Goal: Check status: Check status

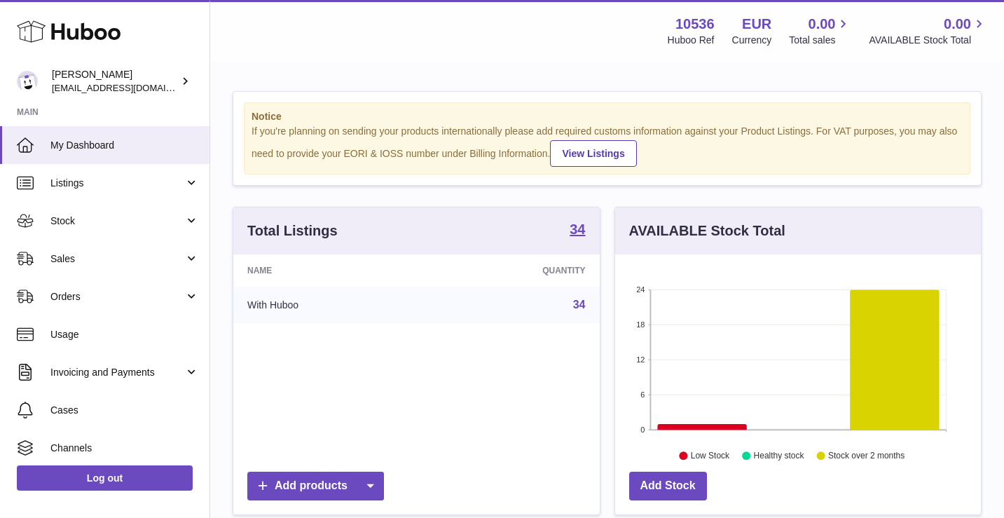
scroll to position [219, 366]
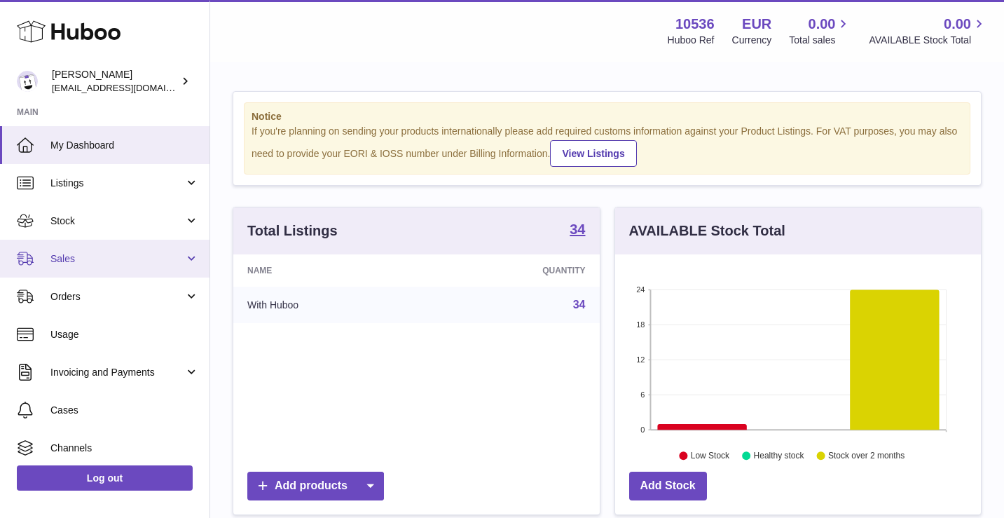
click at [97, 261] on span "Sales" at bounding box center [117, 258] width 134 height 13
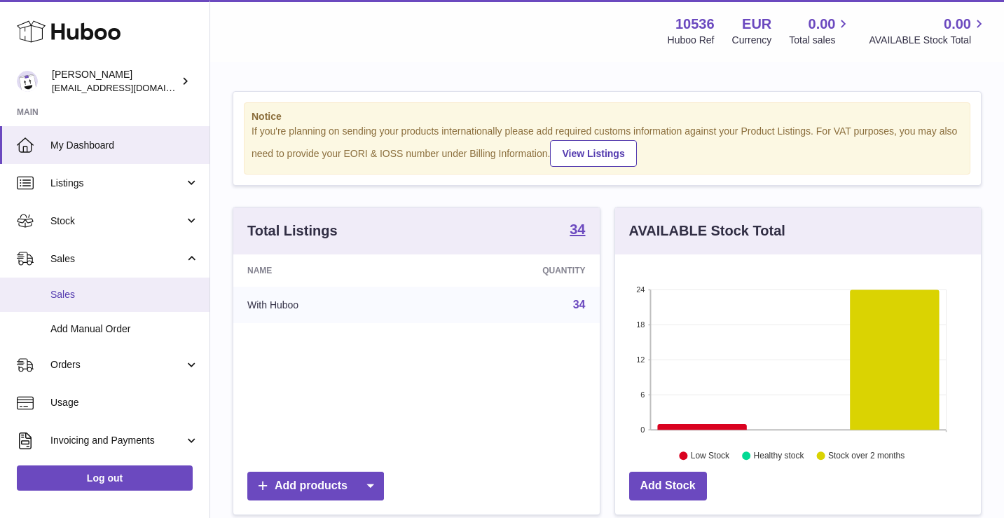
click at [117, 294] on span "Sales" at bounding box center [124, 294] width 149 height 13
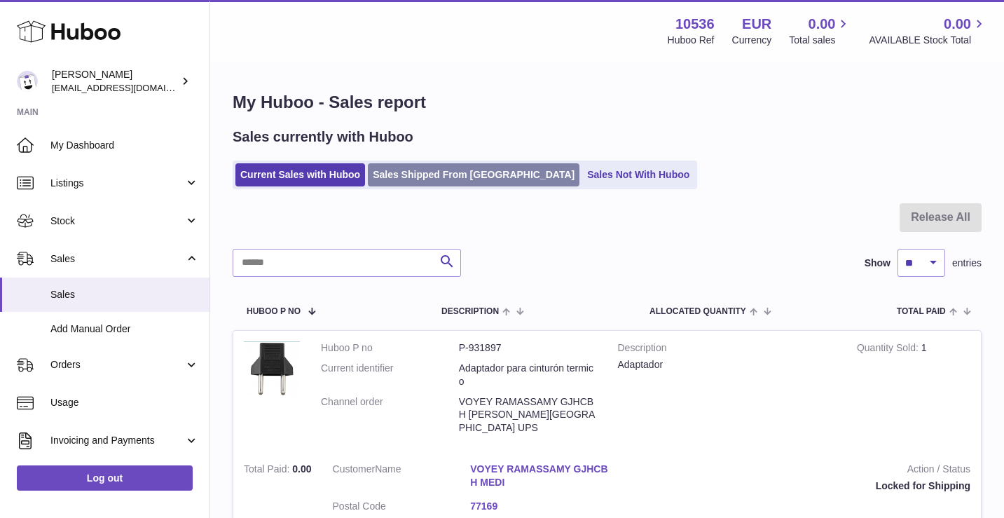
click at [448, 174] on link "Sales Shipped From [GEOGRAPHIC_DATA]" at bounding box center [474, 174] width 212 height 23
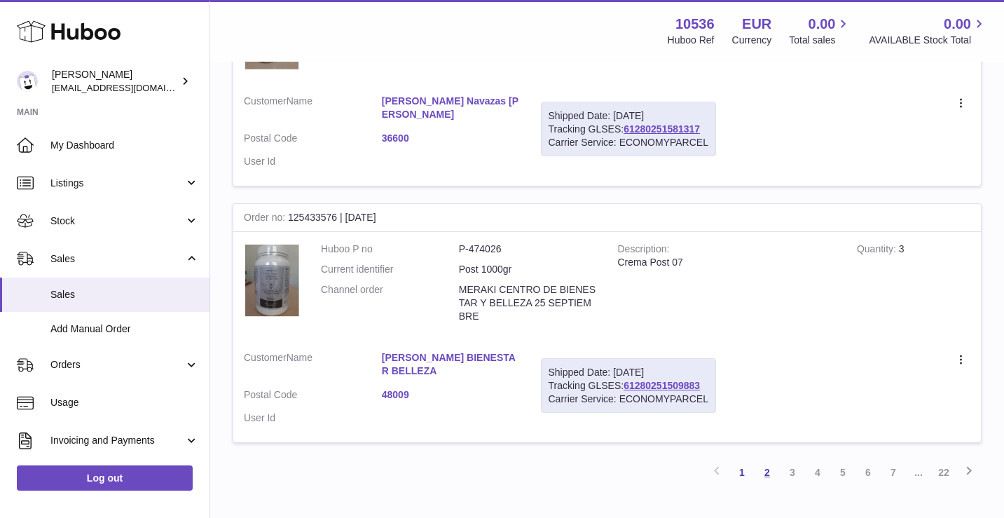
click at [767, 460] on link "2" at bounding box center [767, 472] width 25 height 25
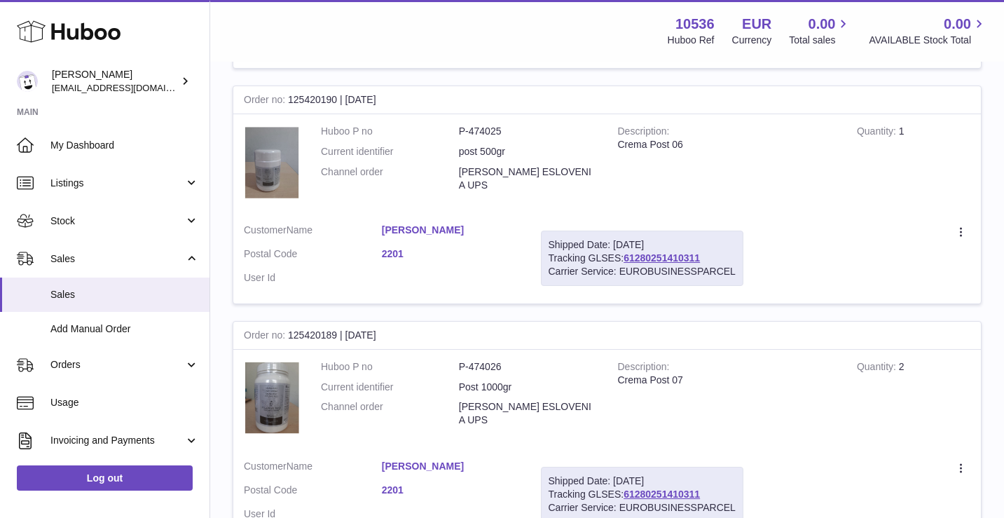
scroll to position [708, 0]
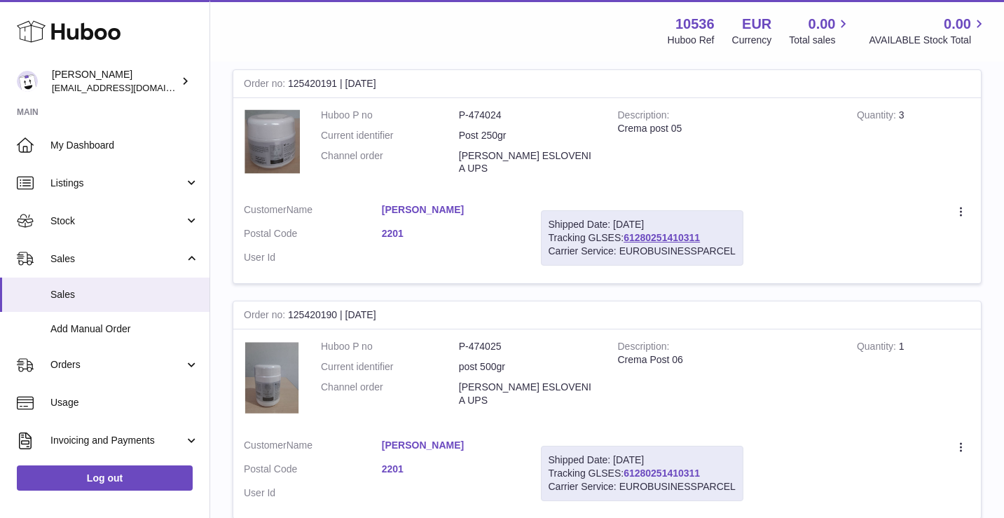
click at [643, 467] on link "61280251410311" at bounding box center [662, 472] width 76 height 11
click at [425, 203] on link "[PERSON_NAME]" at bounding box center [451, 209] width 138 height 13
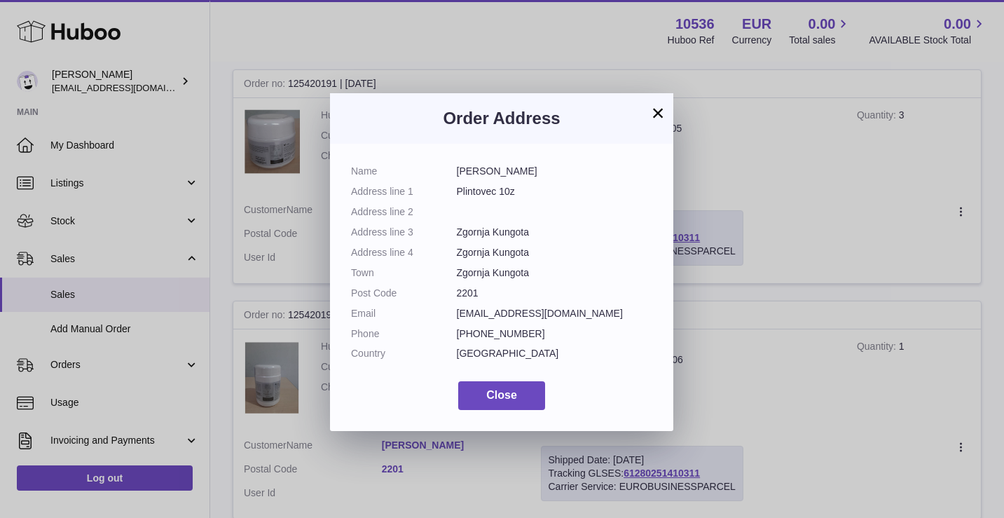
click at [659, 114] on button "×" at bounding box center [658, 112] width 17 height 17
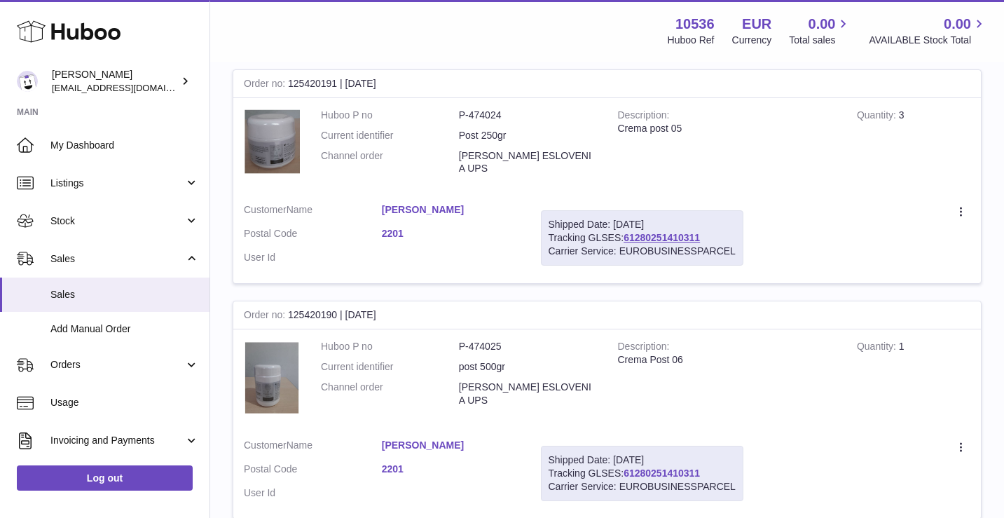
click at [657, 467] on link "61280251410311" at bounding box center [662, 472] width 76 height 11
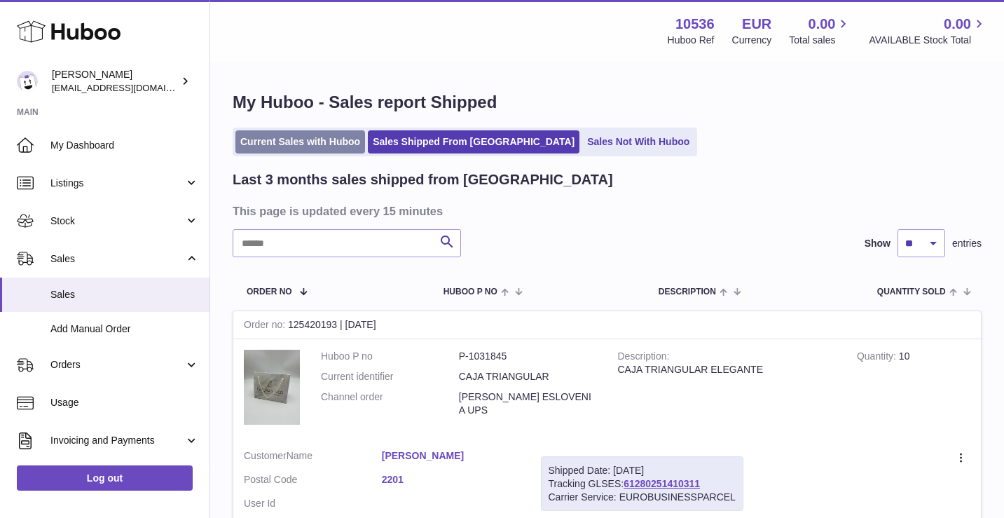
scroll to position [0, 0]
click at [294, 145] on link "Current Sales with Huboo" at bounding box center [300, 141] width 130 height 23
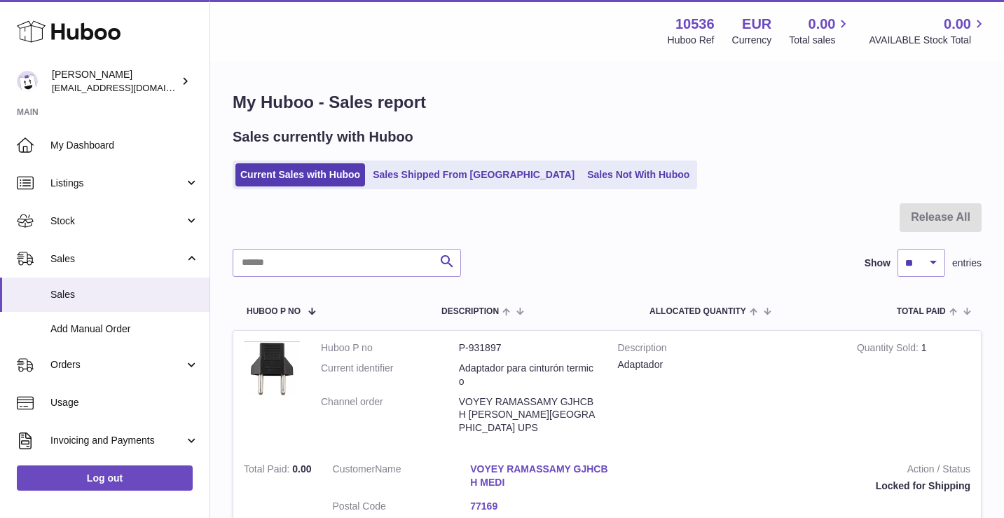
click at [455, 186] on ul "Current Sales with Huboo Sales Shipped From Huboo Sales Not With Huboo" at bounding box center [465, 174] width 465 height 29
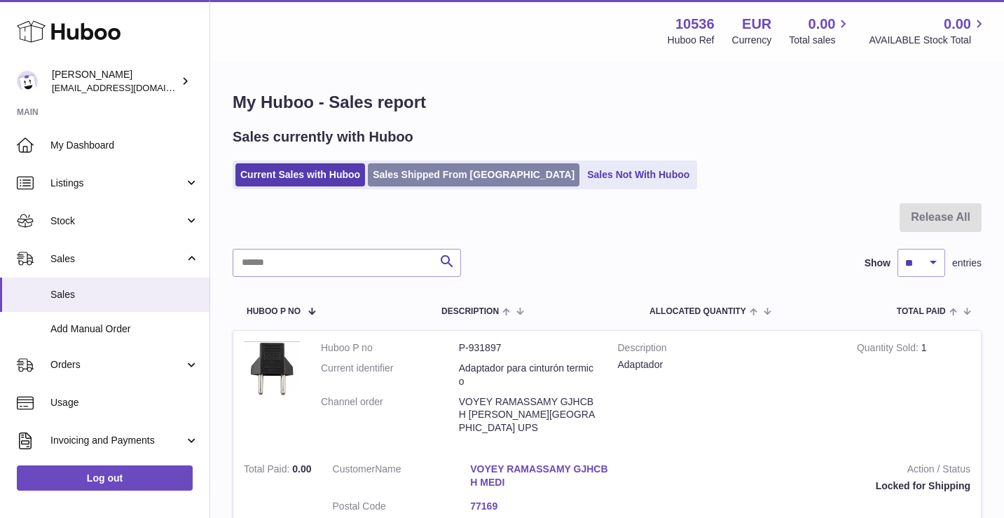
click at [455, 176] on link "Sales Shipped From [GEOGRAPHIC_DATA]" at bounding box center [474, 174] width 212 height 23
